Goal: Navigation & Orientation: Find specific page/section

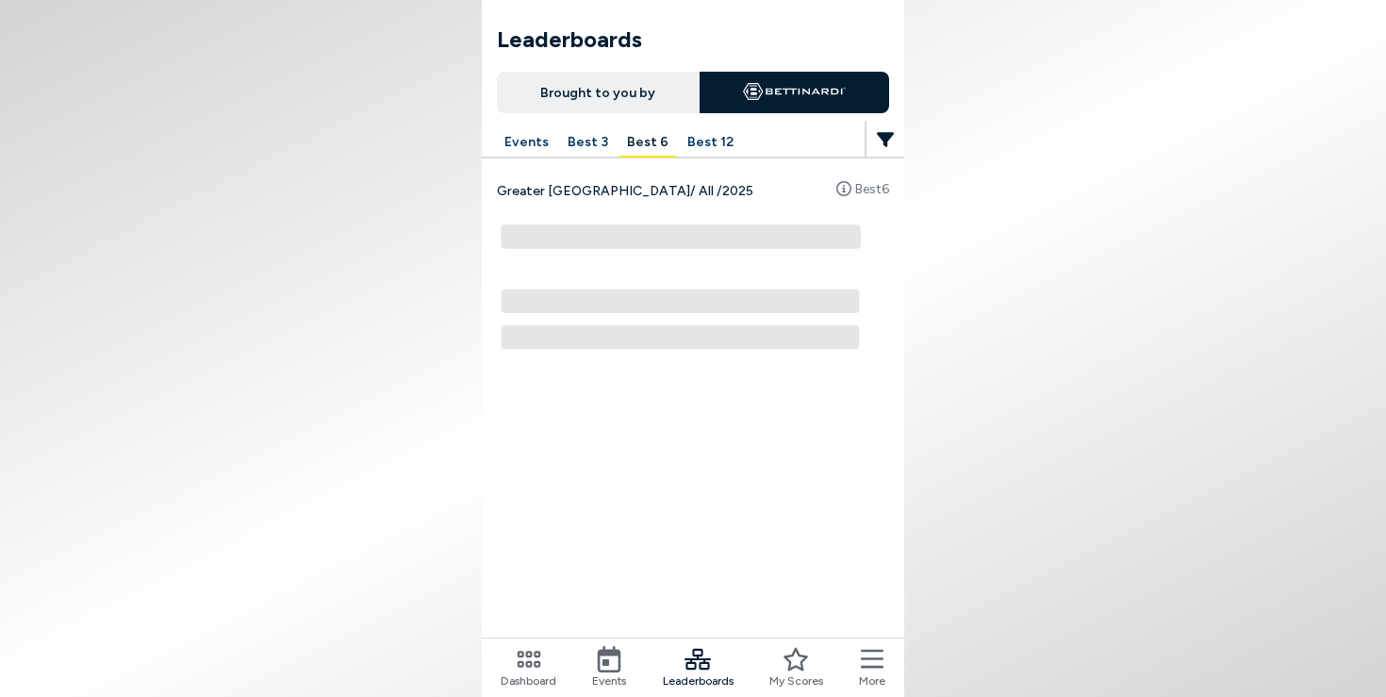
click at [614, 646] on icon at bounding box center [610, 659] width 24 height 26
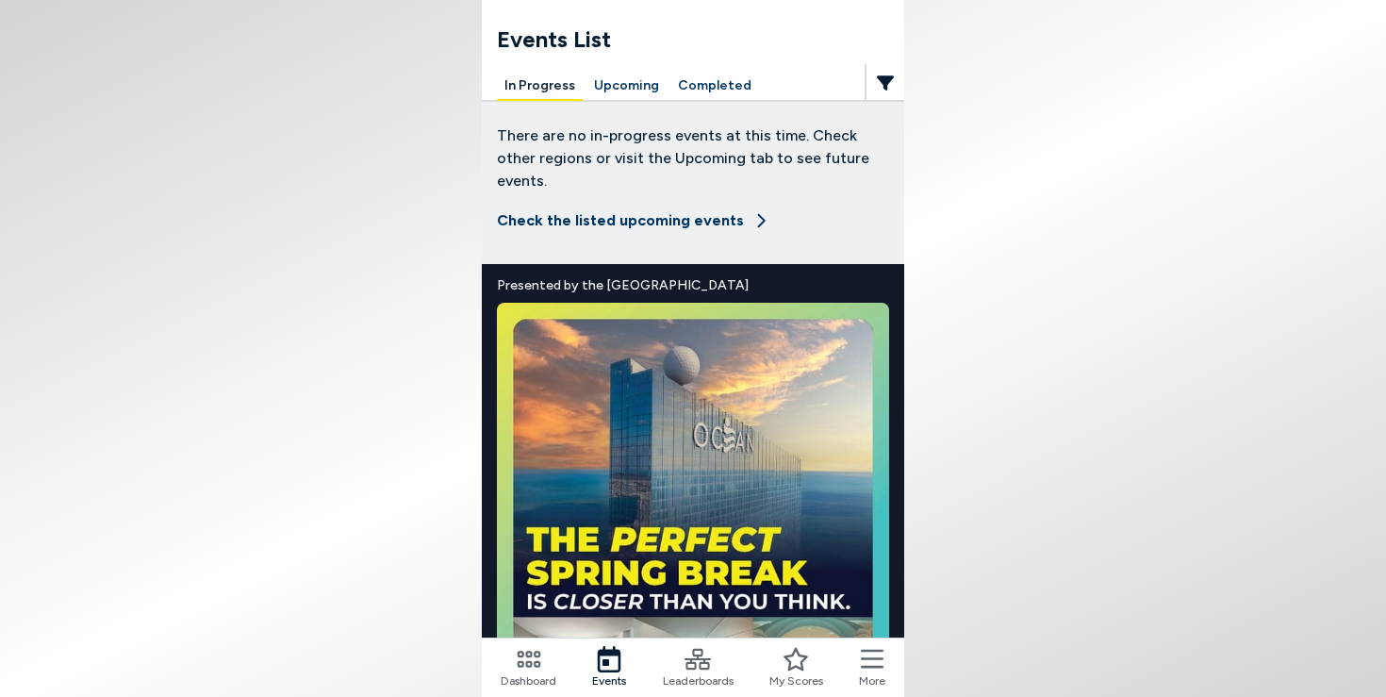
click at [606, 90] on button "Upcoming" at bounding box center [627, 86] width 80 height 29
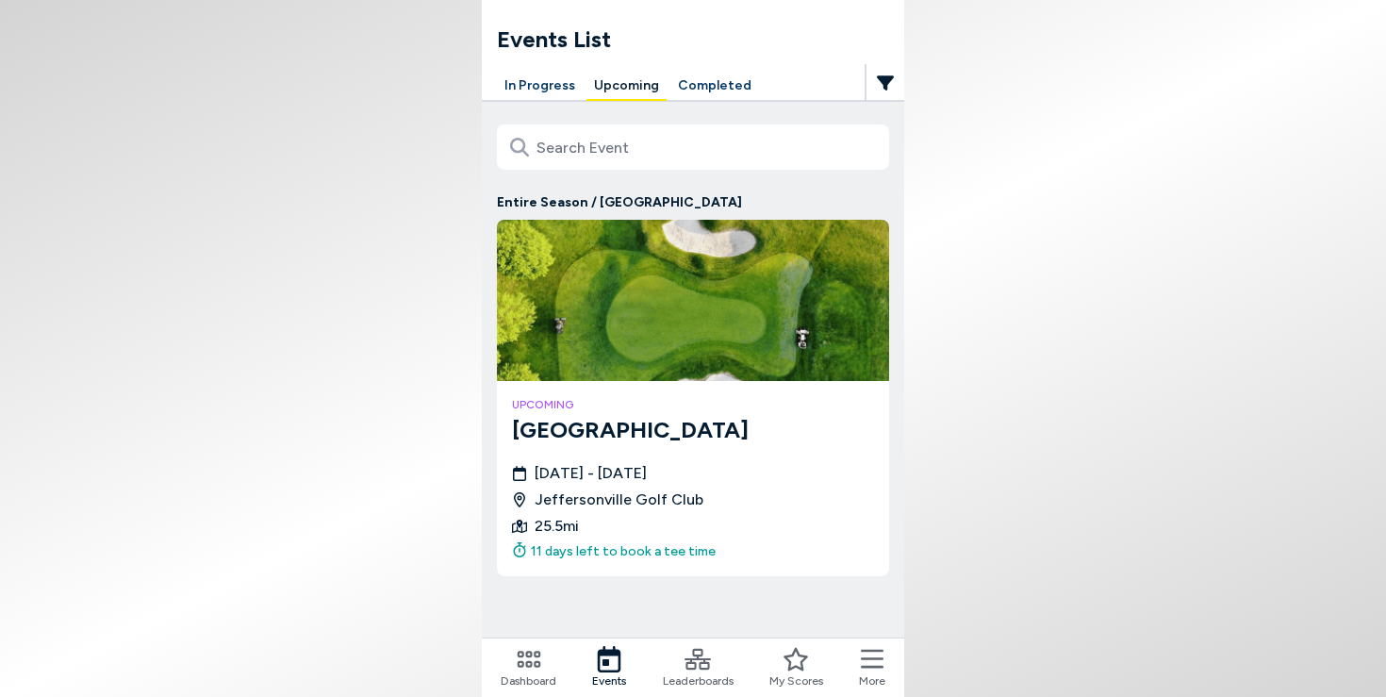
scroll to position [4, 0]
